Goal: Information Seeking & Learning: Learn about a topic

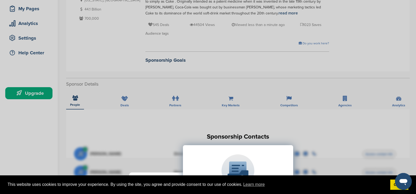
scroll to position [79, 0]
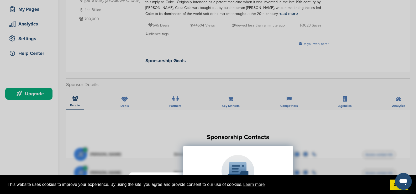
click at [270, 64] on div "Sponsor Detail Page Welcome to the Sponsor Detail page. You might see a green c…" at bounding box center [208, 97] width 416 height 194
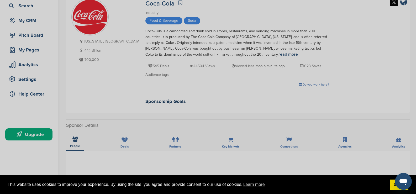
scroll to position [0, 0]
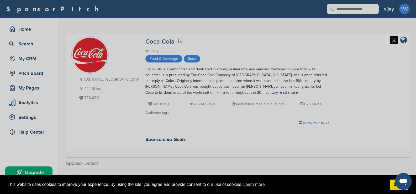
click at [181, 62] on div "Sponsor Detail Page Welcome to the Sponsor Detail page. You might see a green c…" at bounding box center [208, 97] width 416 height 194
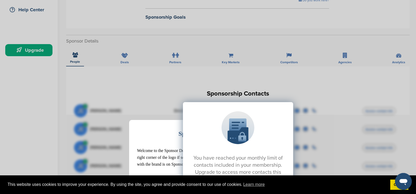
scroll to position [131, 0]
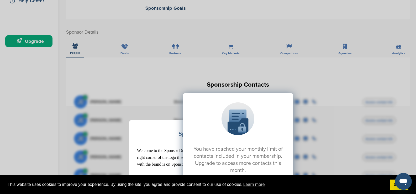
click at [126, 50] on div "Sponsor Detail Page Welcome to the Sponsor Detail page. You might see a green c…" at bounding box center [208, 97] width 416 height 194
click at [126, 49] on div "Sponsor Detail Page Welcome to the Sponsor Detail page. You might see a green c…" at bounding box center [208, 97] width 416 height 194
click at [125, 49] on div "Sponsor Detail Page Welcome to the Sponsor Detail page. You might see a green c…" at bounding box center [208, 97] width 416 height 194
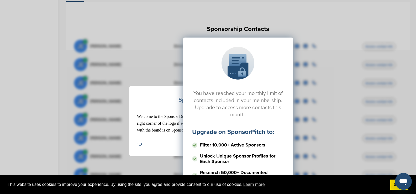
scroll to position [236, 0]
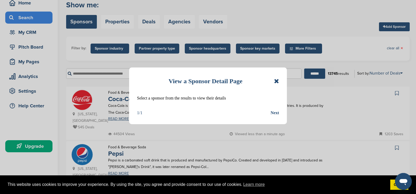
scroll to position [26, 0]
click at [276, 82] on icon at bounding box center [276, 81] width 5 height 6
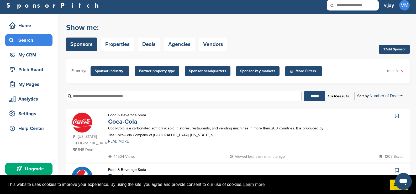
scroll to position [0, 0]
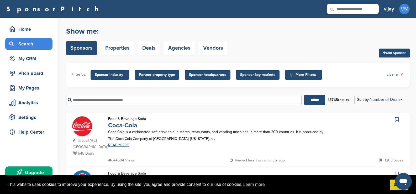
click at [126, 127] on link "Coca-Cola" at bounding box center [122, 125] width 29 height 8
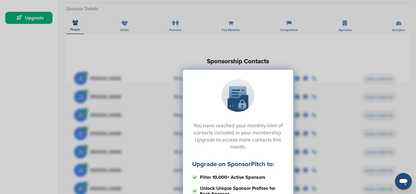
scroll to position [105, 0]
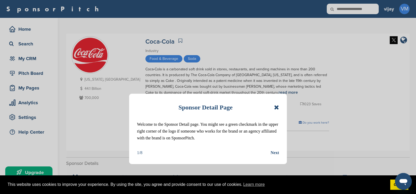
click at [278, 107] on icon at bounding box center [276, 107] width 5 height 6
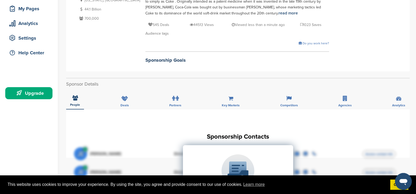
scroll to position [79, 0]
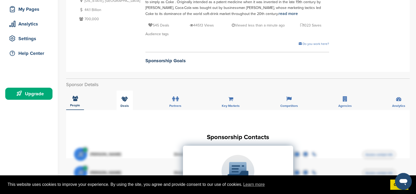
click at [126, 100] on icon at bounding box center [124, 98] width 7 height 5
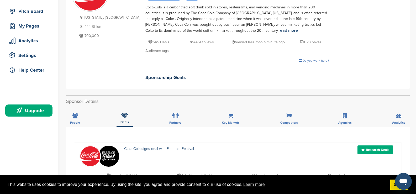
scroll to position [52, 0]
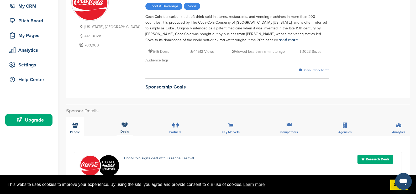
click at [75, 125] on icon at bounding box center [75, 125] width 6 height 5
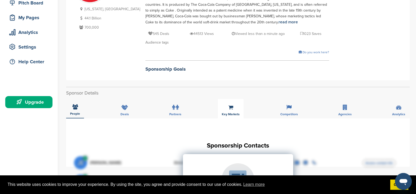
scroll to position [79, 0]
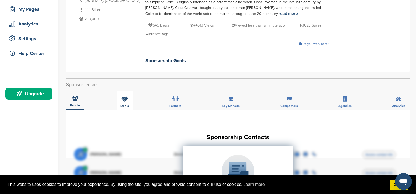
click at [125, 100] on icon at bounding box center [124, 98] width 7 height 5
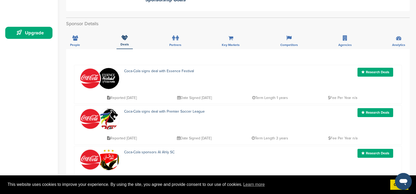
scroll to position [131, 0]
